Goal: Transaction & Acquisition: Book appointment/travel/reservation

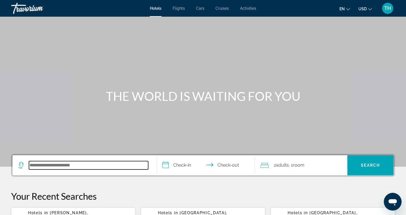
click at [73, 167] on input "Search hotel destination" at bounding box center [88, 165] width 119 height 8
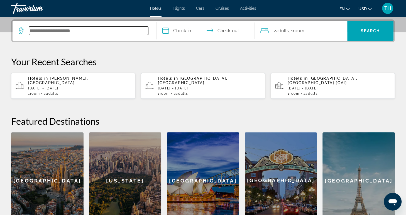
scroll to position [136, 0]
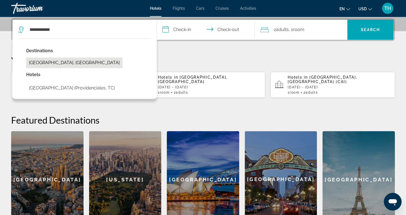
click at [99, 63] on button "[GEOGRAPHIC_DATA], [GEOGRAPHIC_DATA]" at bounding box center [74, 63] width 96 height 11
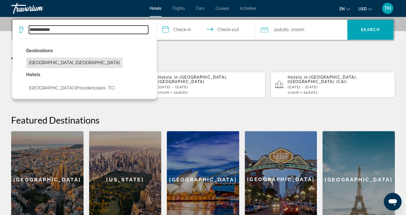
type input "**********"
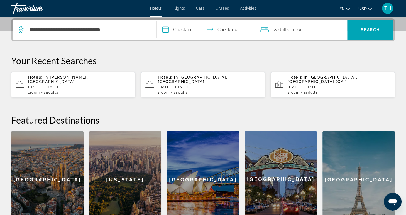
click at [183, 29] on input "**********" at bounding box center [207, 31] width 100 height 22
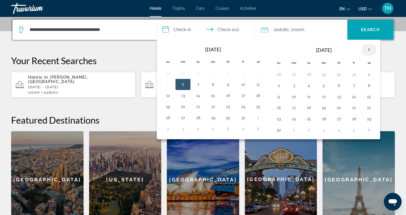
click at [364, 50] on th "Next month" at bounding box center [368, 50] width 15 height 12
click at [305, 117] on button "24" at bounding box center [308, 119] width 9 height 8
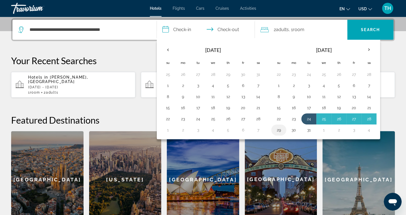
click at [276, 128] on button "29" at bounding box center [278, 130] width 9 height 8
type input "**********"
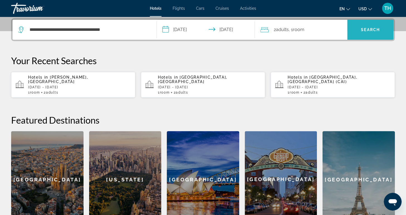
click at [367, 28] on span "Search" at bounding box center [369, 30] width 19 height 4
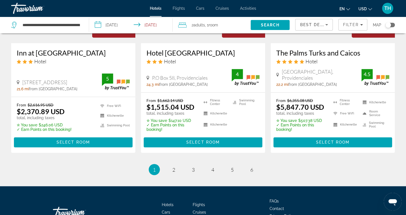
scroll to position [755, 0]
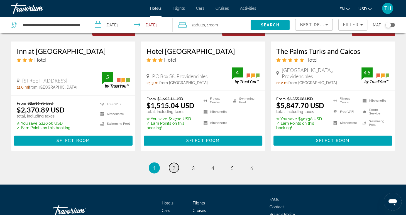
click at [174, 167] on span "2" at bounding box center [173, 168] width 3 height 6
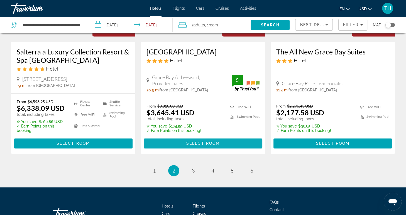
scroll to position [733, 0]
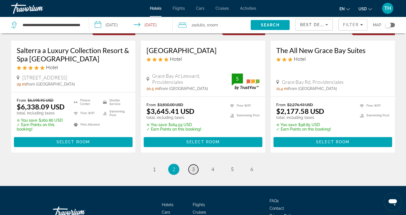
click at [193, 170] on span "3" at bounding box center [193, 169] width 3 height 6
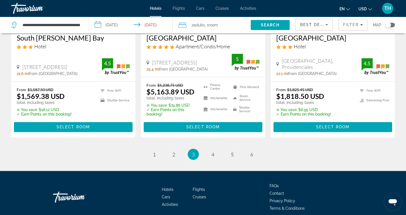
scroll to position [777, 0]
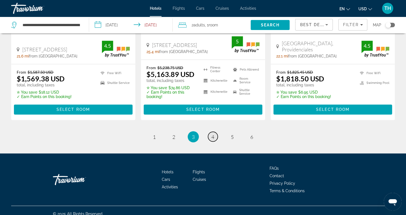
click at [212, 134] on span "4" at bounding box center [212, 137] width 3 height 6
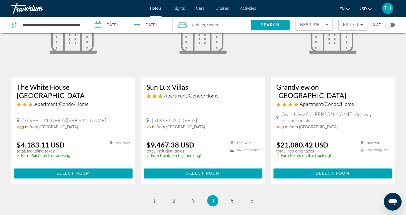
scroll to position [695, 0]
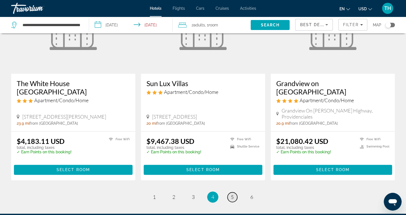
click at [232, 194] on span "5" at bounding box center [232, 197] width 3 height 6
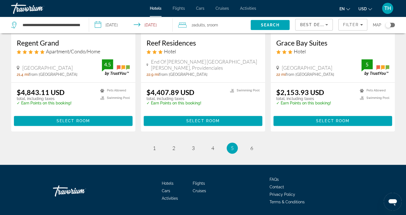
scroll to position [719, 0]
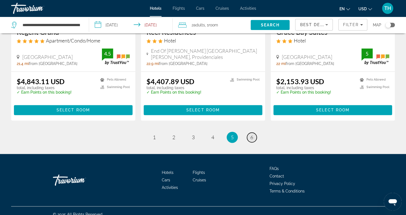
click at [252, 134] on span "6" at bounding box center [251, 137] width 3 height 6
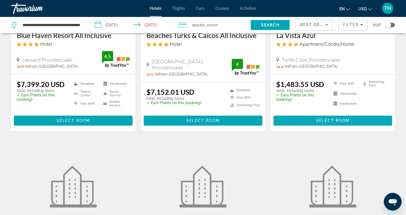
scroll to position [104, 0]
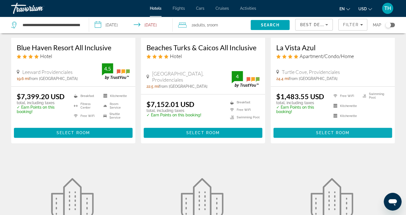
click at [323, 132] on span "Select Room" at bounding box center [332, 133] width 33 height 4
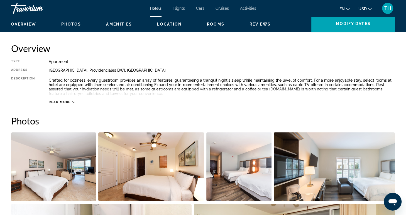
scroll to position [165, 0]
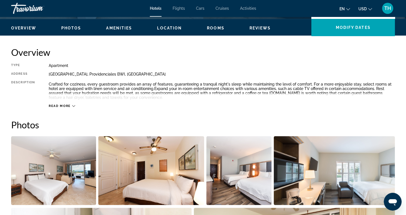
click at [65, 107] on span "Read more" at bounding box center [60, 106] width 22 height 4
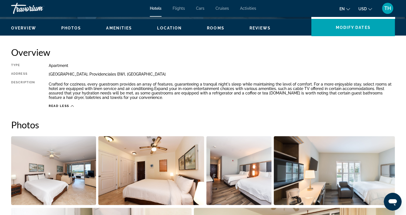
click at [51, 190] on img "Open full-screen image slider" at bounding box center [53, 170] width 85 height 69
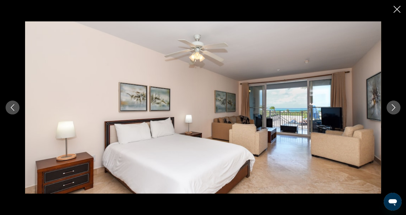
click at [394, 110] on icon "Next image" at bounding box center [393, 107] width 7 height 7
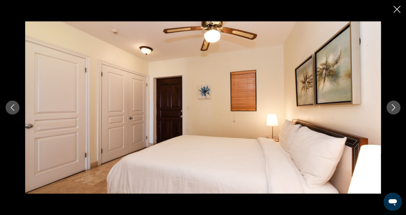
click at [394, 110] on icon "Next image" at bounding box center [393, 107] width 7 height 7
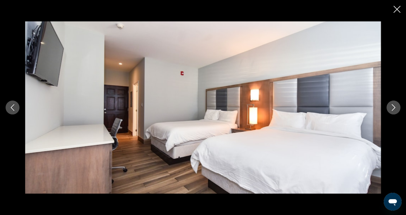
click at [394, 110] on icon "Next image" at bounding box center [393, 107] width 7 height 7
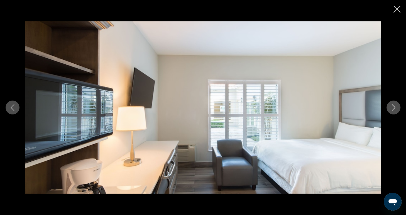
click at [399, 11] on icon "Close slideshow" at bounding box center [396, 9] width 7 height 7
